Goal: Use online tool/utility: Utilize a website feature to perform a specific function

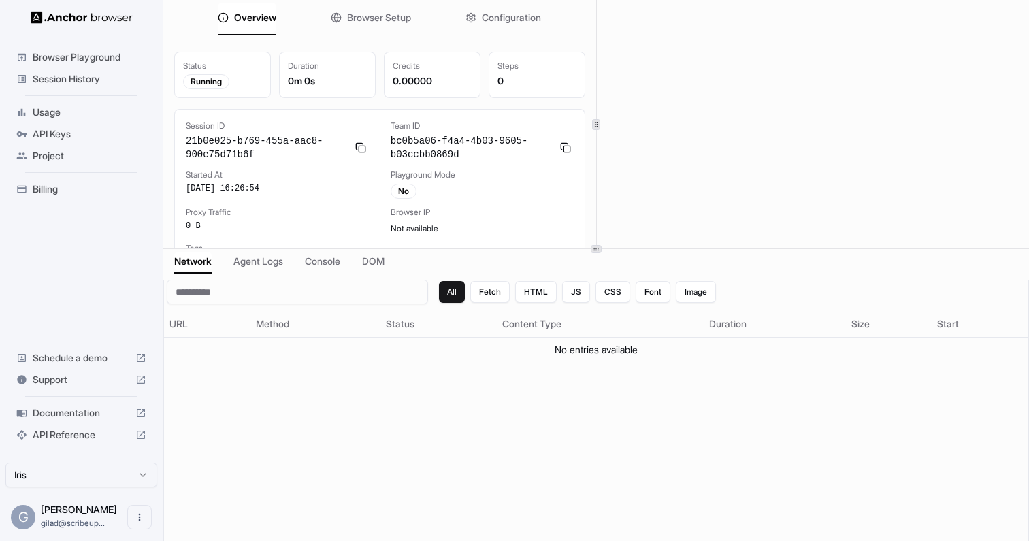
scroll to position [10, 0]
click at [403, 14] on span "Browser Setup" at bounding box center [379, 18] width 64 height 14
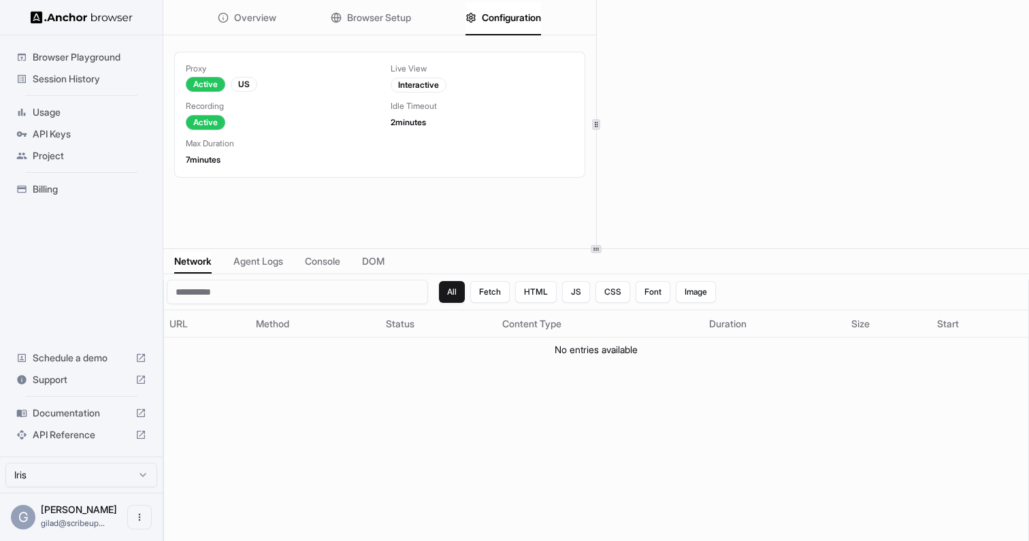
click at [508, 20] on span "Configuration" at bounding box center [511, 18] width 59 height 14
click at [411, 17] on div "Overview Browser Setup Configuration" at bounding box center [379, 17] width 433 height 35
click at [387, 14] on span "Browser Setup" at bounding box center [379, 18] width 64 height 14
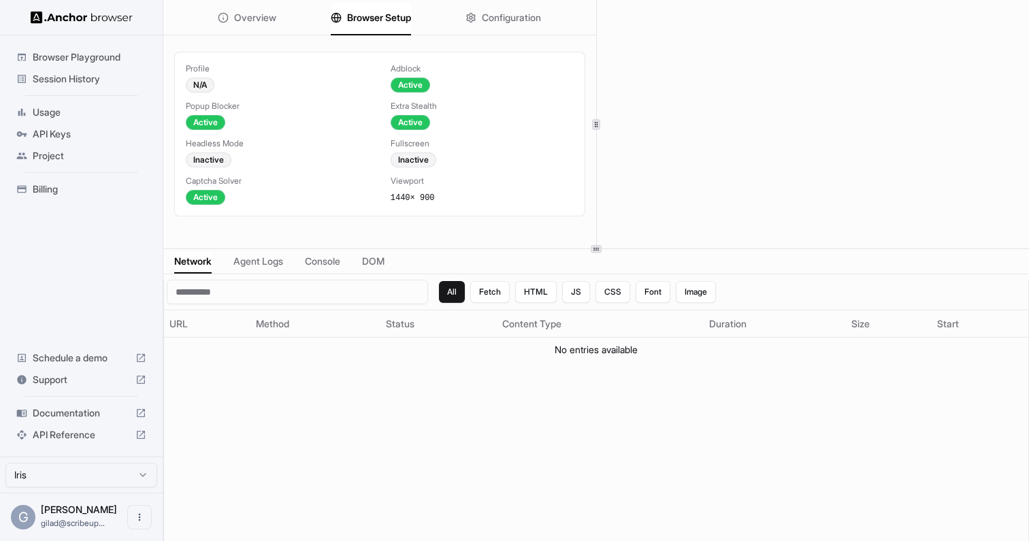
click at [259, 31] on button "Overview" at bounding box center [247, 18] width 59 height 30
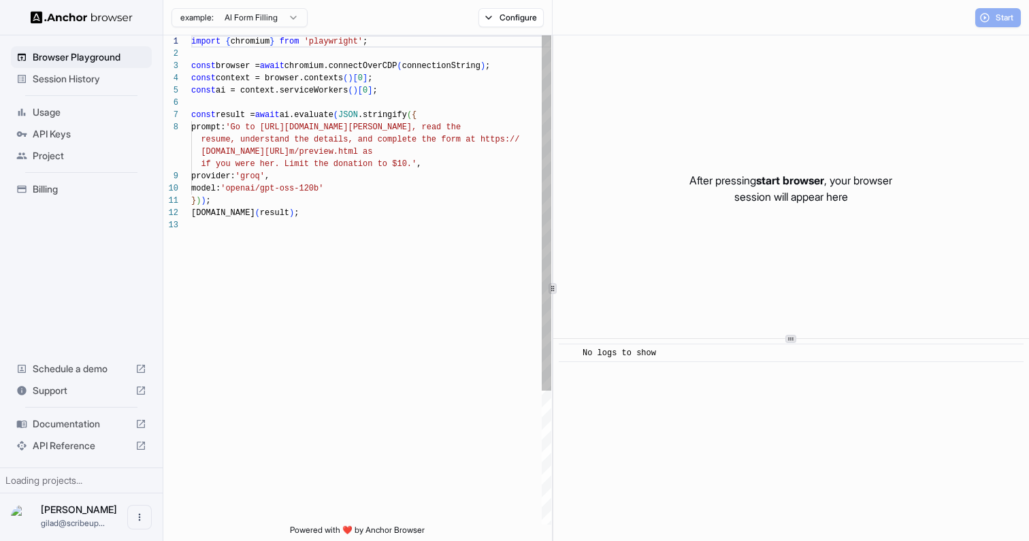
scroll to position [86, 0]
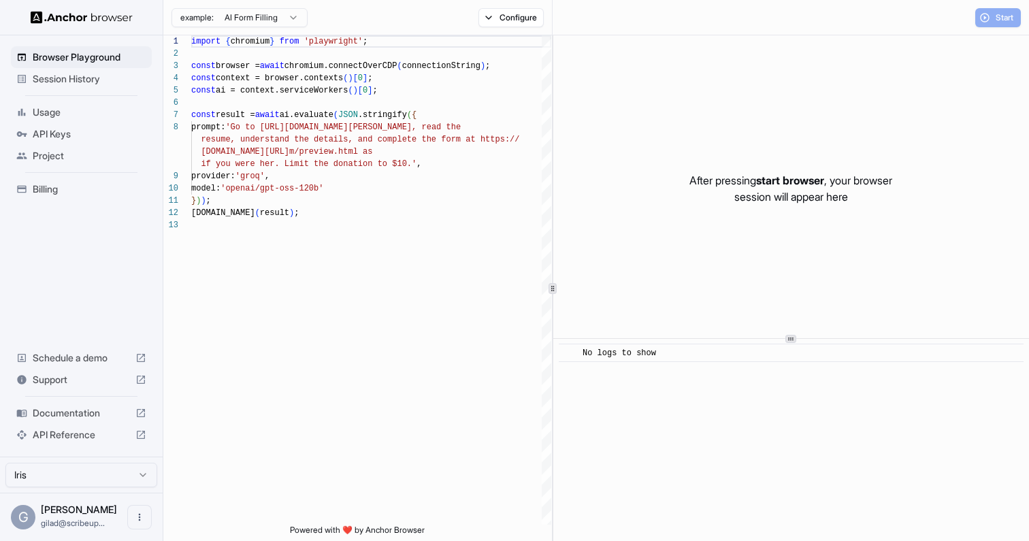
click at [260, 22] on html "Browser Playground Session History Usage API Keys Project Billing Schedule a de…" at bounding box center [514, 270] width 1029 height 541
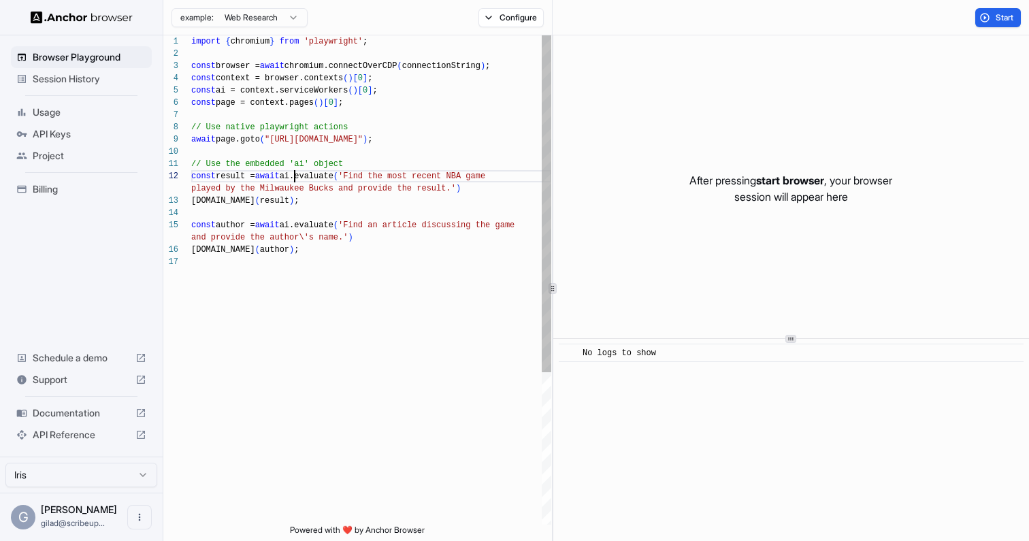
scroll to position [12, 0]
drag, startPoint x: 294, startPoint y: 176, endPoint x: 336, endPoint y: 265, distance: 98.6
click at [336, 261] on div "import { chromium } from 'playwright' ; const browser = await chromium.connectO…" at bounding box center [371, 390] width 360 height 710
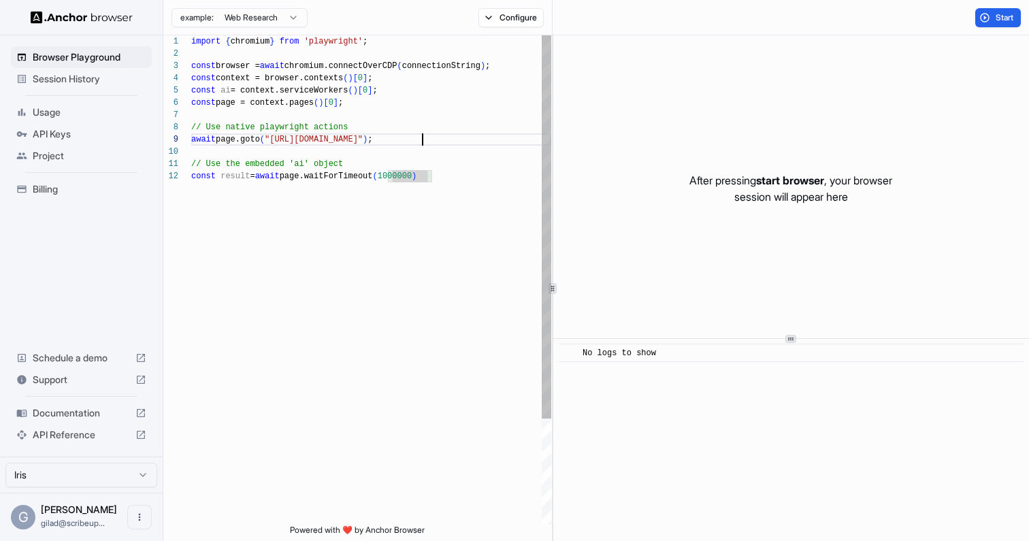
scroll to position [98, 0]
drag, startPoint x: 423, startPoint y: 139, endPoint x: 277, endPoint y: 140, distance: 145.6
click at [277, 140] on div "import { chromium } from 'playwright' ; const browser = await chromium.connectO…" at bounding box center [371, 347] width 360 height 624
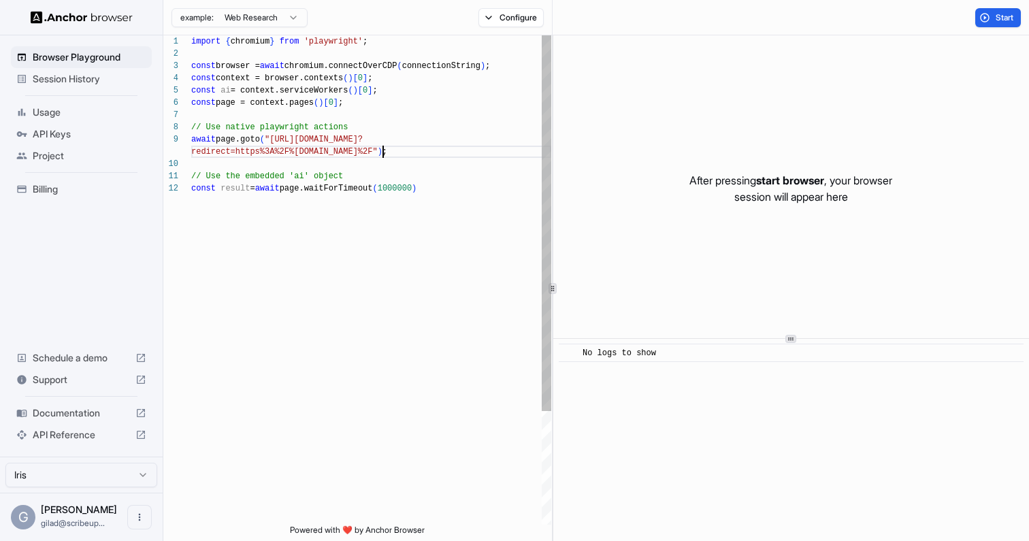
scroll to position [110, 0]
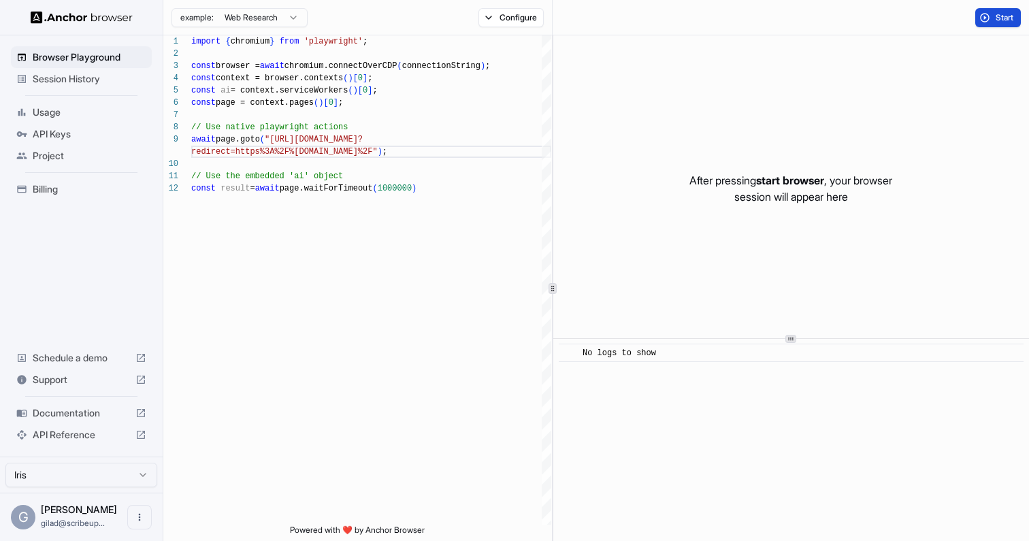
click at [1017, 21] on button "Start" at bounding box center [998, 17] width 46 height 19
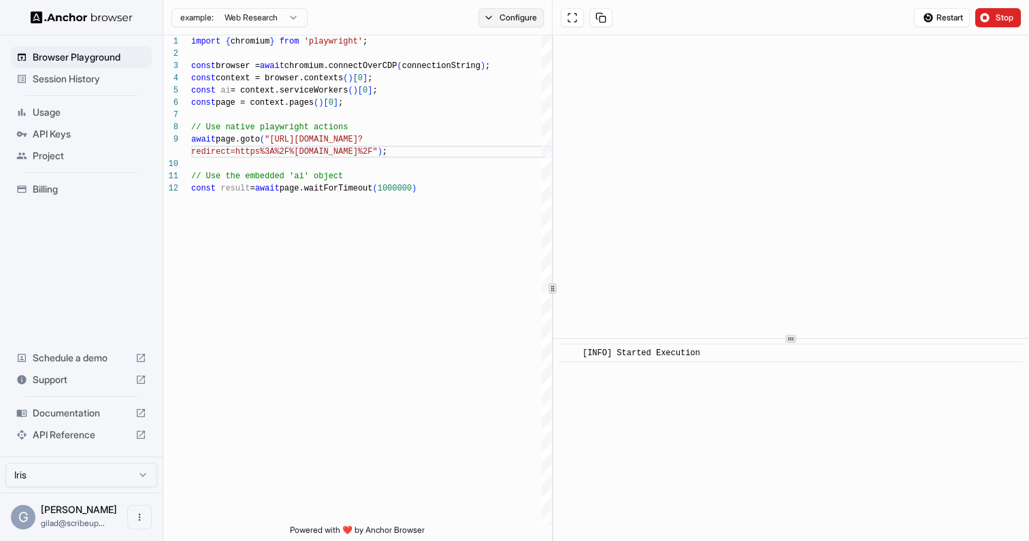
click at [506, 12] on button "Configure" at bounding box center [511, 17] width 66 height 19
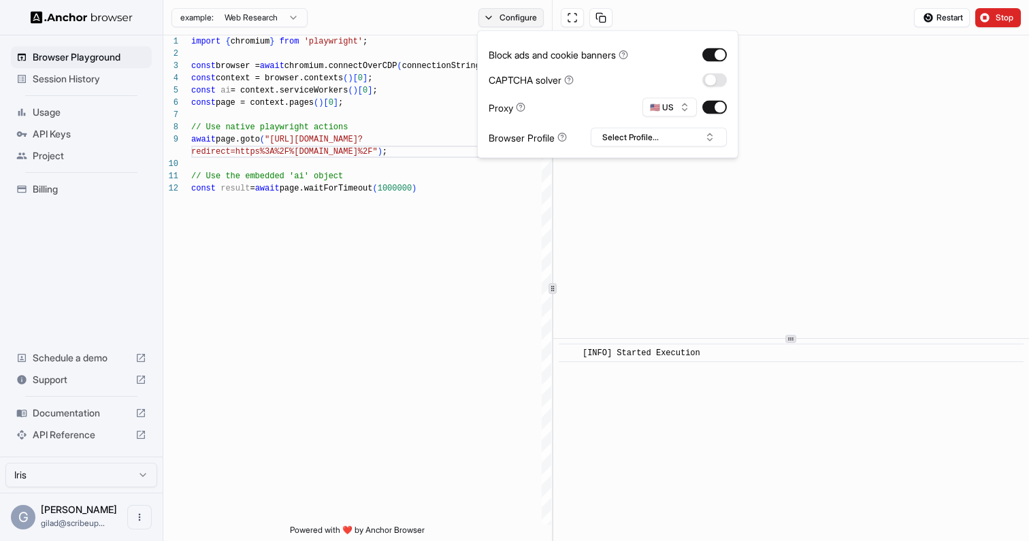
click at [506, 12] on button "Configure" at bounding box center [511, 17] width 66 height 19
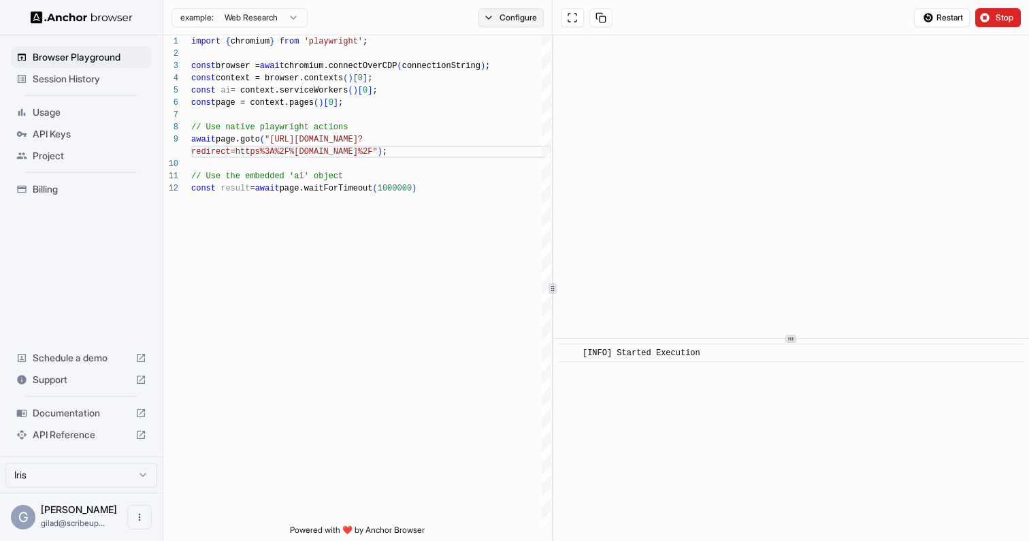
click at [508, 22] on button "Configure" at bounding box center [511, 17] width 66 height 19
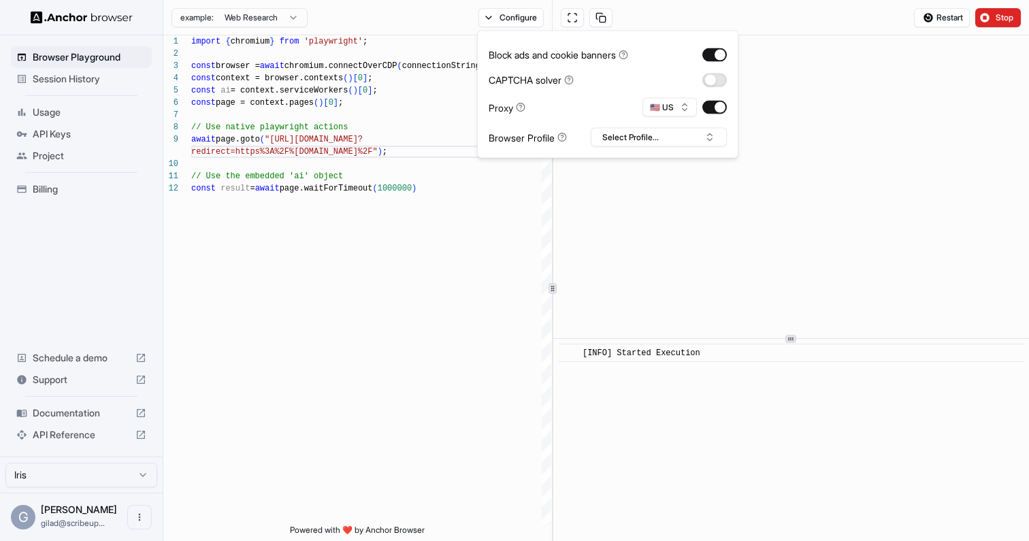
click at [710, 80] on button "button" at bounding box center [714, 80] width 24 height 14
click at [950, 16] on span "Restart" at bounding box center [949, 17] width 27 height 11
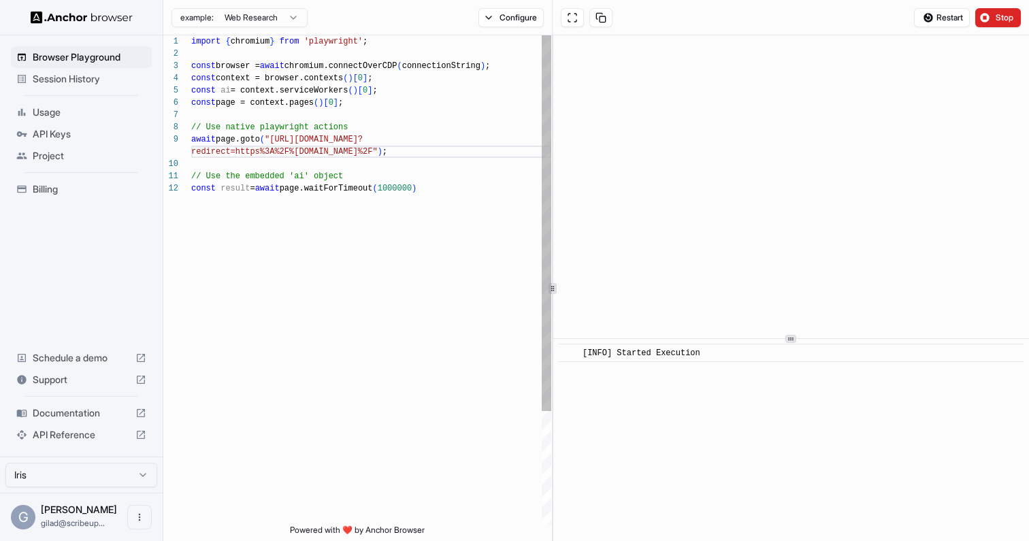
type textarea "**********"
click at [520, 322] on div "import { chromium } from 'playwright' ; const browser = await chromium.connectO…" at bounding box center [371, 353] width 360 height 636
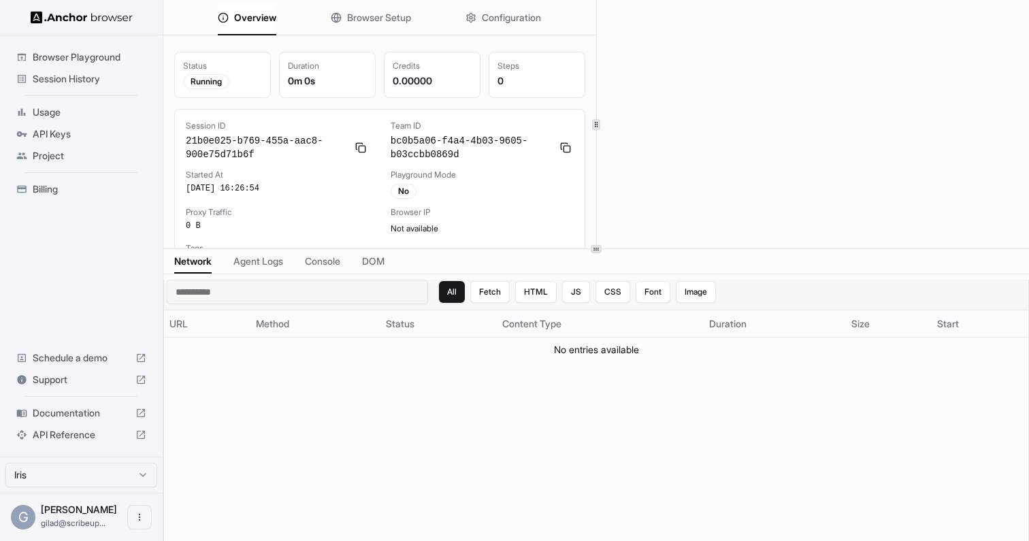
scroll to position [10, 0]
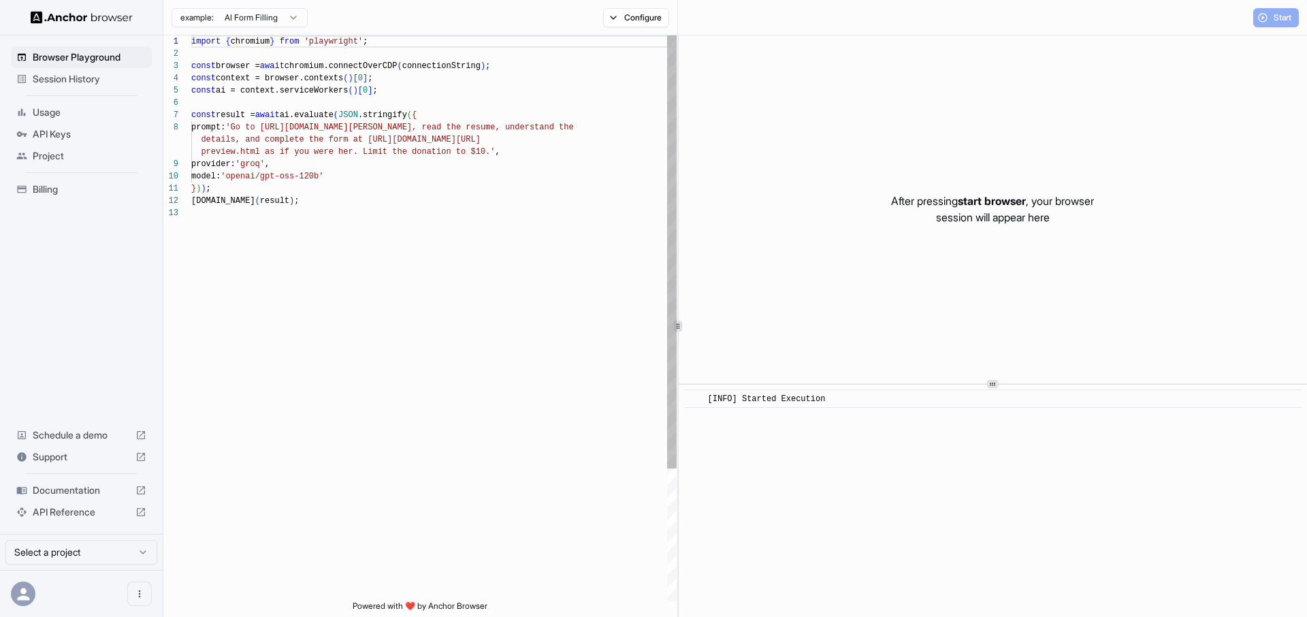
scroll to position [98, 0]
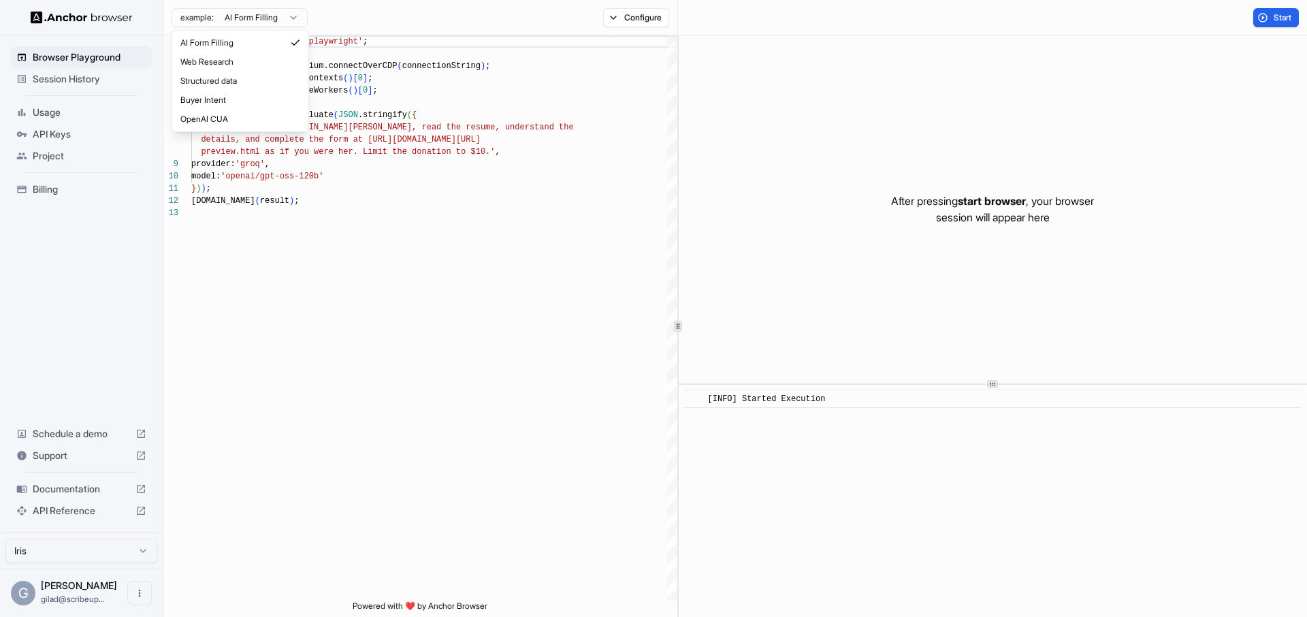
click at [278, 22] on html "Browser Playground Session History Usage API Keys Project Billing Schedule a de…" at bounding box center [653, 308] width 1307 height 617
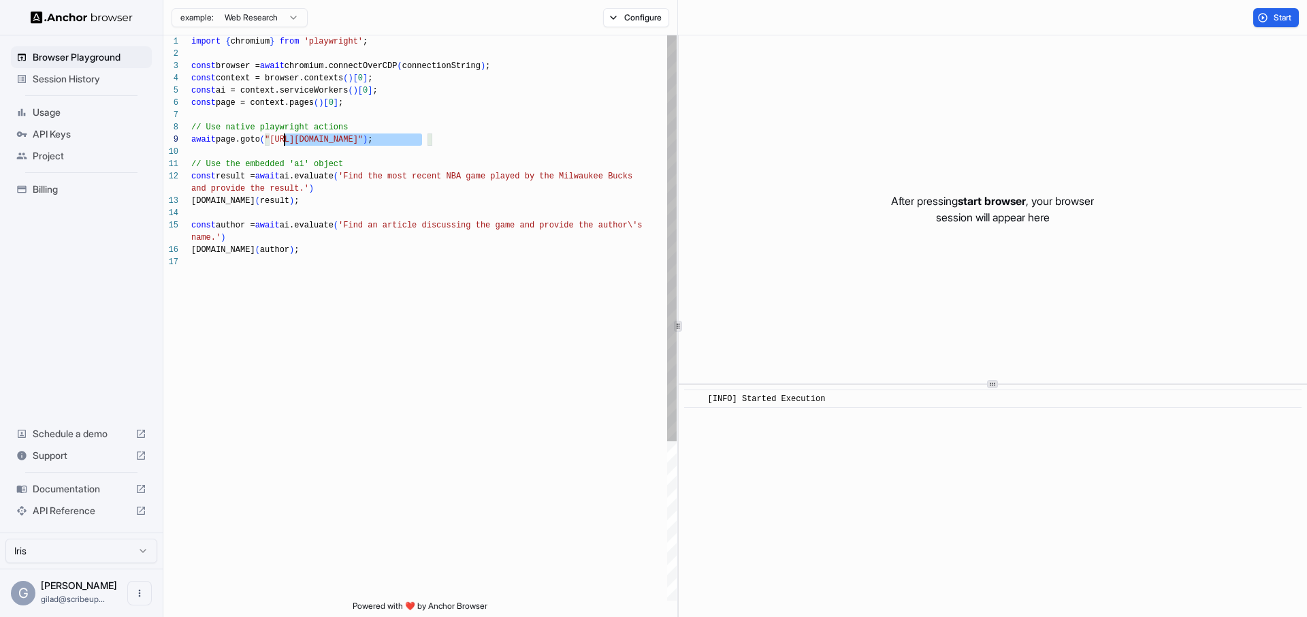
drag, startPoint x: 421, startPoint y: 141, endPoint x: 276, endPoint y: 140, distance: 145.0
click at [276, 140] on div "import { chromium } from 'playwright' ; const browser = await chromium.connectO…" at bounding box center [433, 427] width 485 height 785
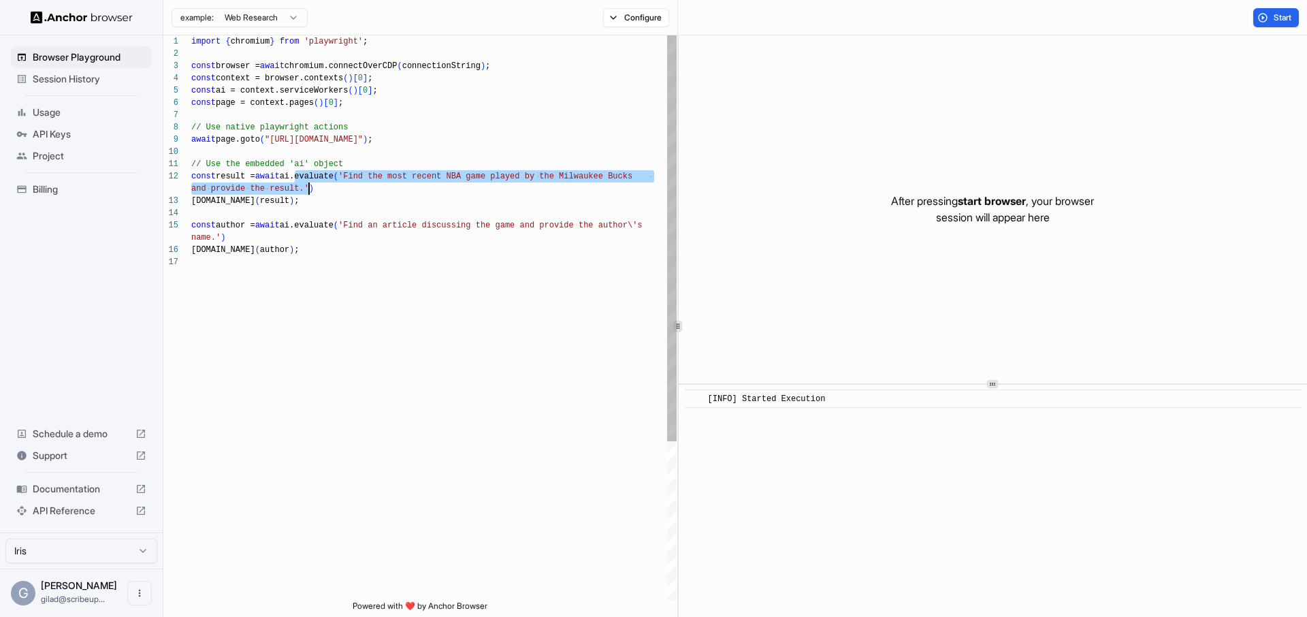
drag, startPoint x: 295, startPoint y: 177, endPoint x: 310, endPoint y: 194, distance: 22.2
click at [310, 194] on div "import { chromium } from 'playwright' ; const browser = await chromium.connectO…" at bounding box center [433, 427] width 485 height 785
drag, startPoint x: 306, startPoint y: 198, endPoint x: 293, endPoint y: 179, distance: 23.0
click at [293, 179] on div "import { chromium } from 'playwright' ; const browser = await chromium.connectO…" at bounding box center [433, 427] width 485 height 785
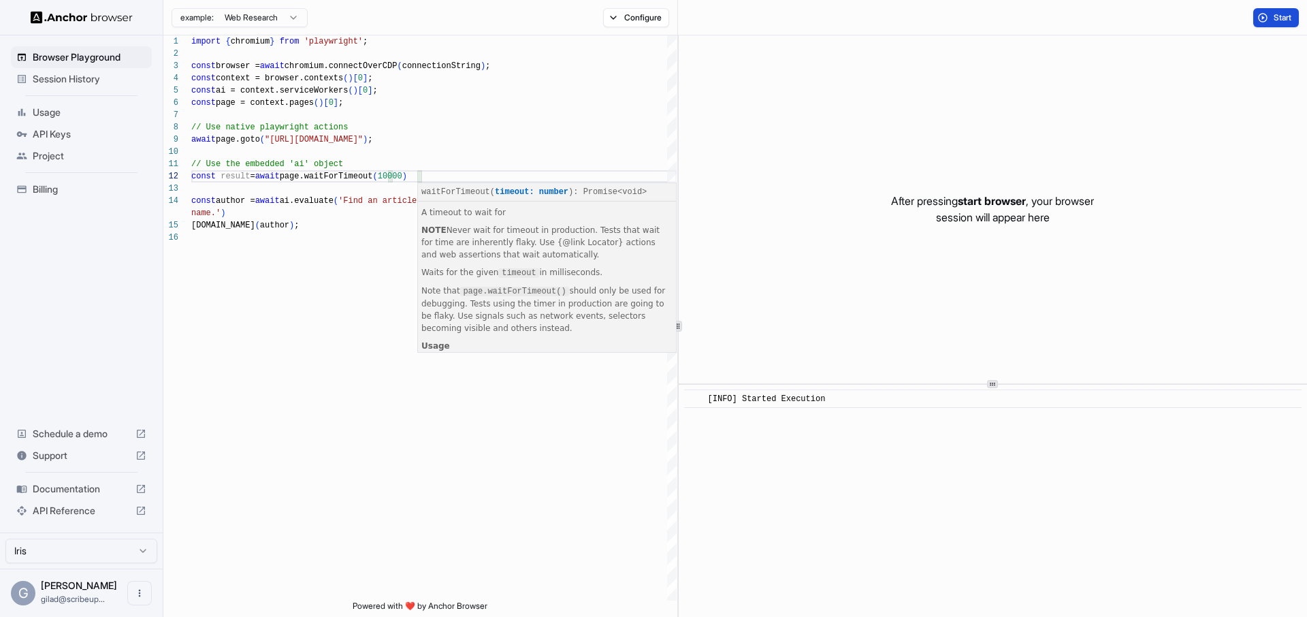
type textarea "**********"
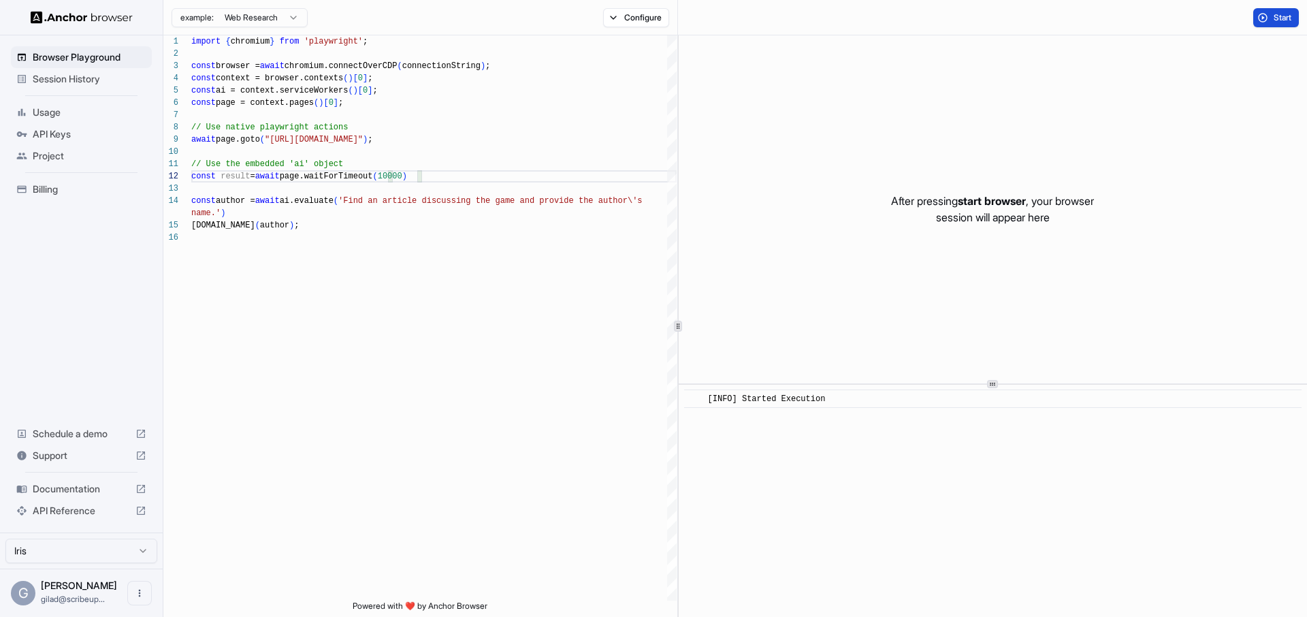
click at [1278, 26] on button "Start" at bounding box center [1276, 17] width 46 height 19
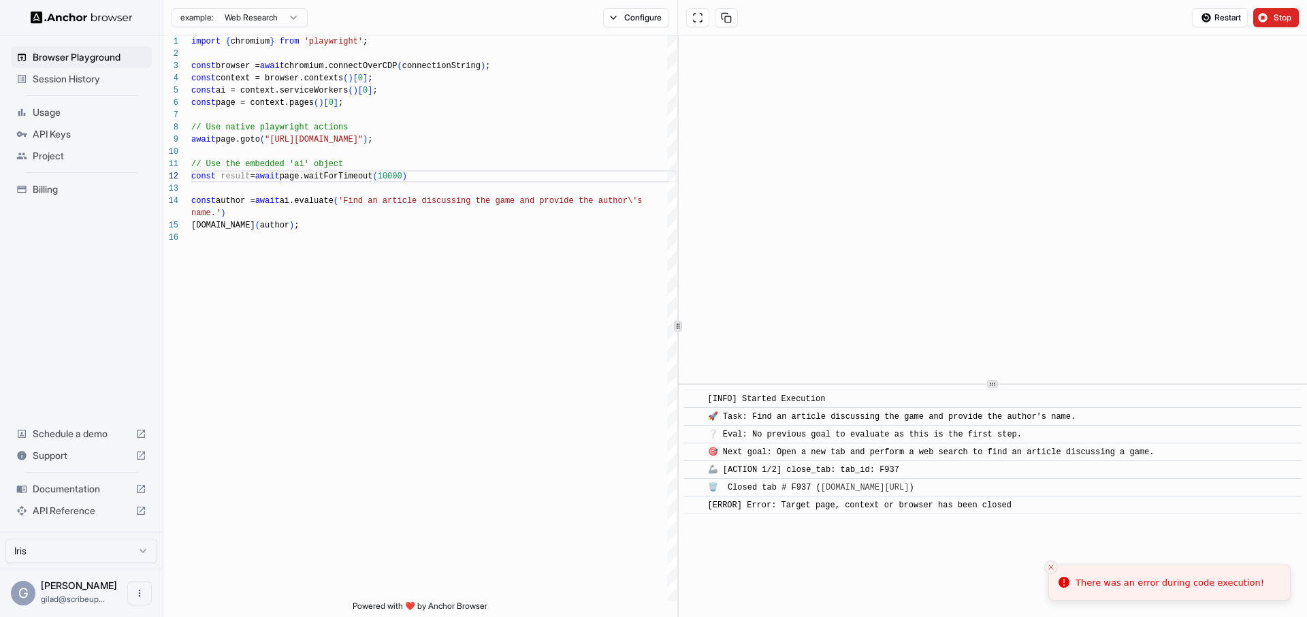
scroll to position [889, 0]
